Goal: Task Accomplishment & Management: Complete application form

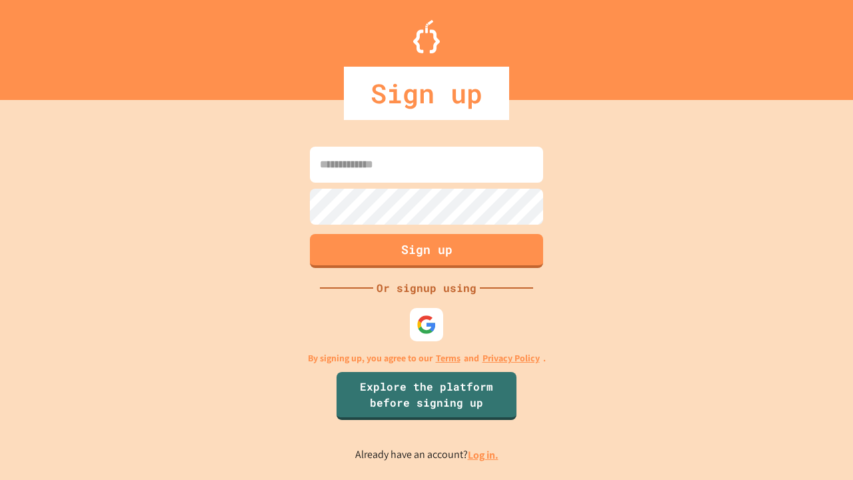
click at [484, 454] on link "Log in." at bounding box center [483, 455] width 31 height 14
